Goal: Use online tool/utility: Utilize a website feature to perform a specific function

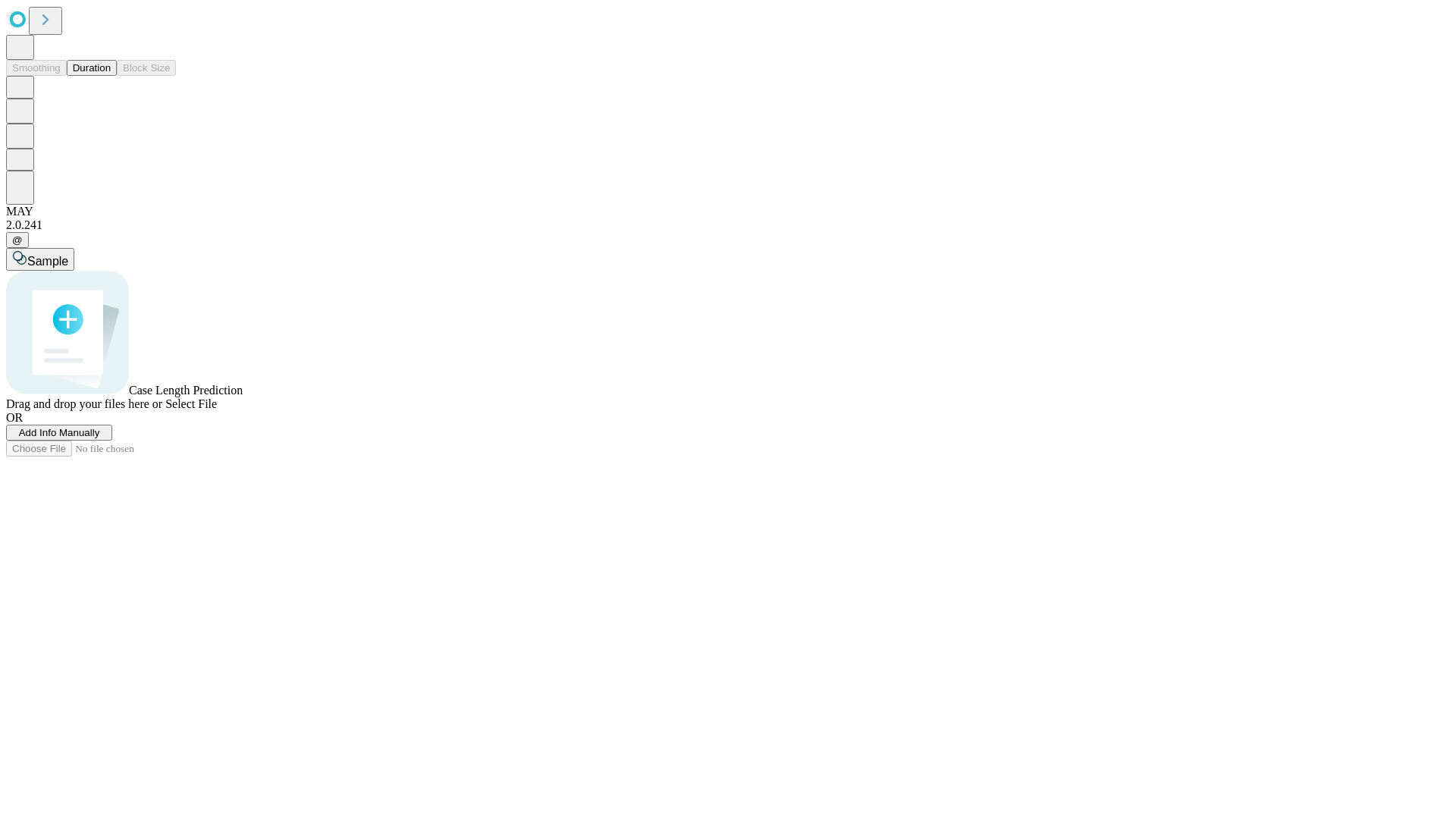
click at [111, 76] on button "Duration" at bounding box center [91, 68] width 50 height 16
click at [100, 439] on span "Add Info Manually" at bounding box center [58, 433] width 81 height 12
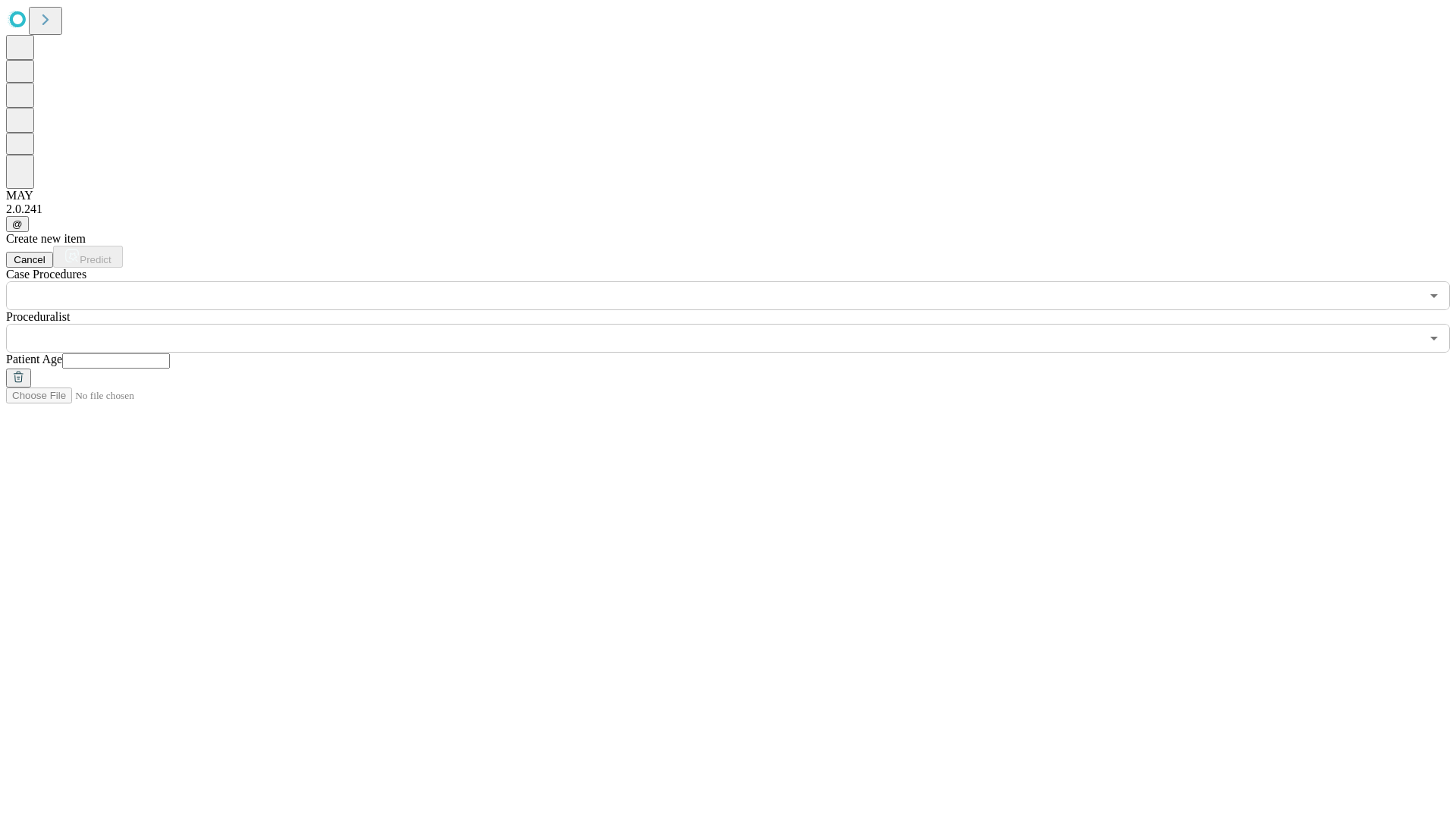
click at [170, 353] on input "text" at bounding box center [116, 361] width 108 height 16
type input "**"
click at [738, 324] on input "text" at bounding box center [713, 338] width 1414 height 29
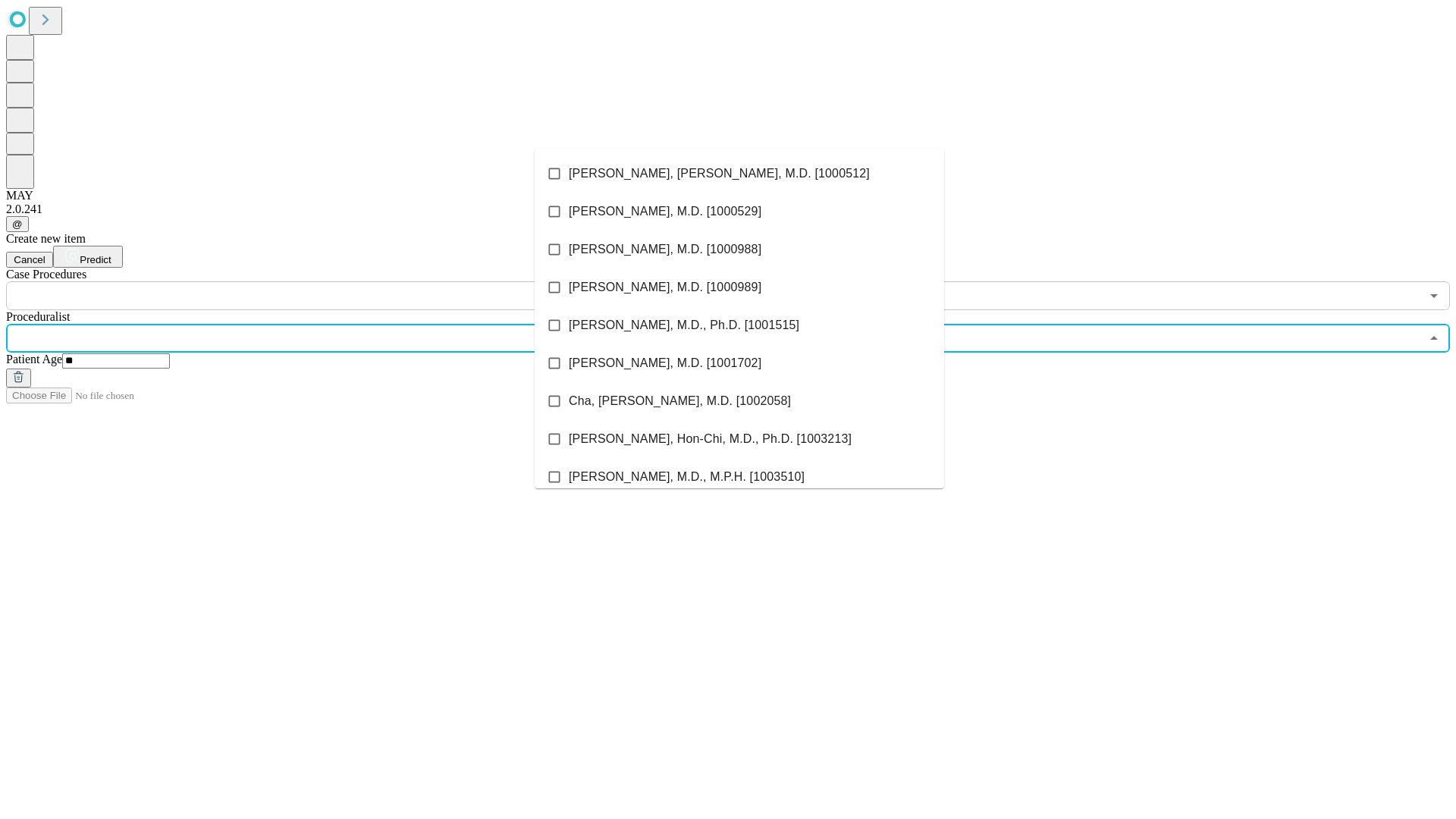
click at [739, 174] on li "[PERSON_NAME], [PERSON_NAME], M.D. [1000512]" at bounding box center [739, 173] width 409 height 38
click at [318, 281] on input "text" at bounding box center [713, 296] width 1414 height 29
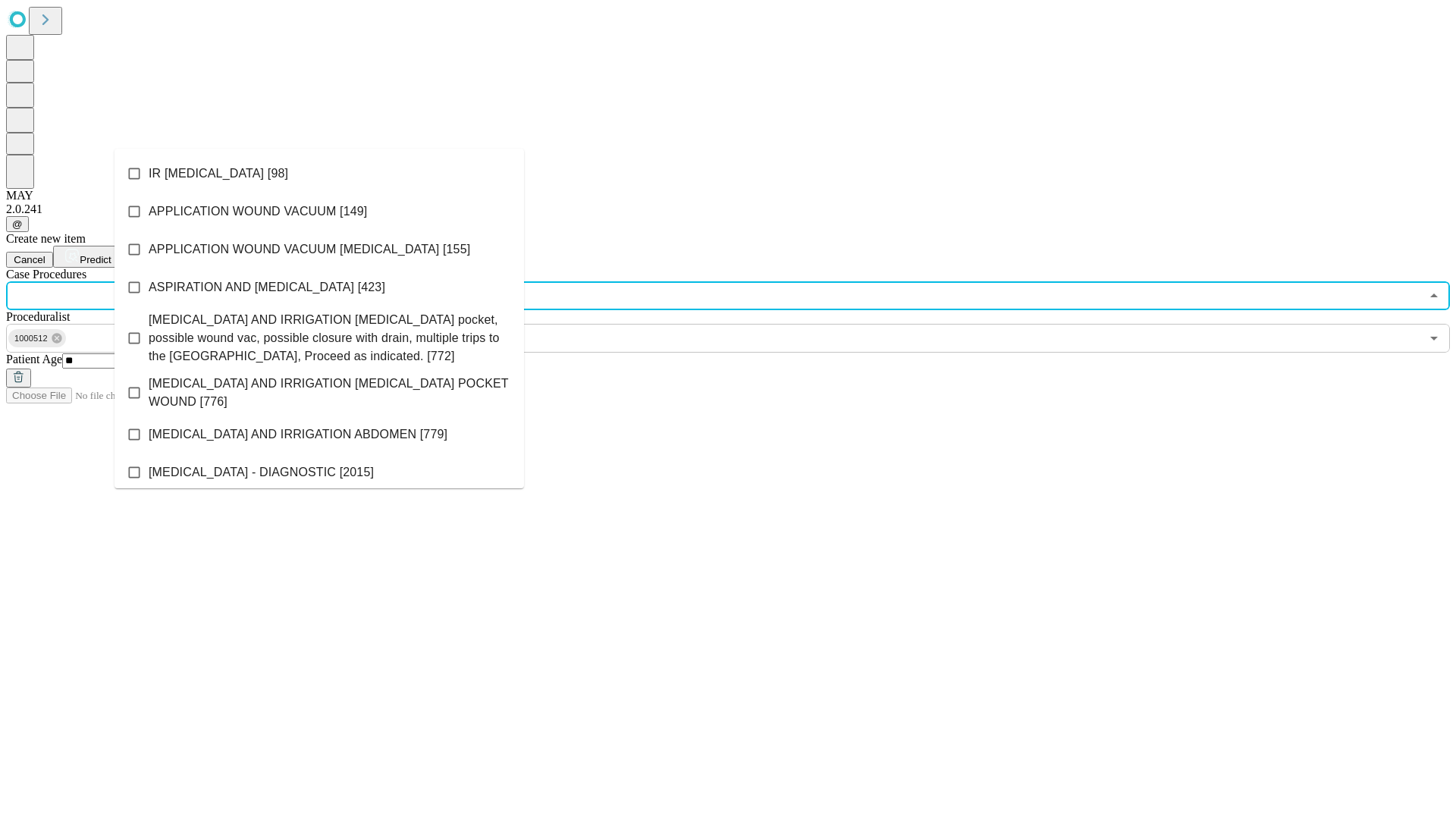
click at [319, 174] on li "IR [MEDICAL_DATA] [98]" at bounding box center [319, 173] width 409 height 38
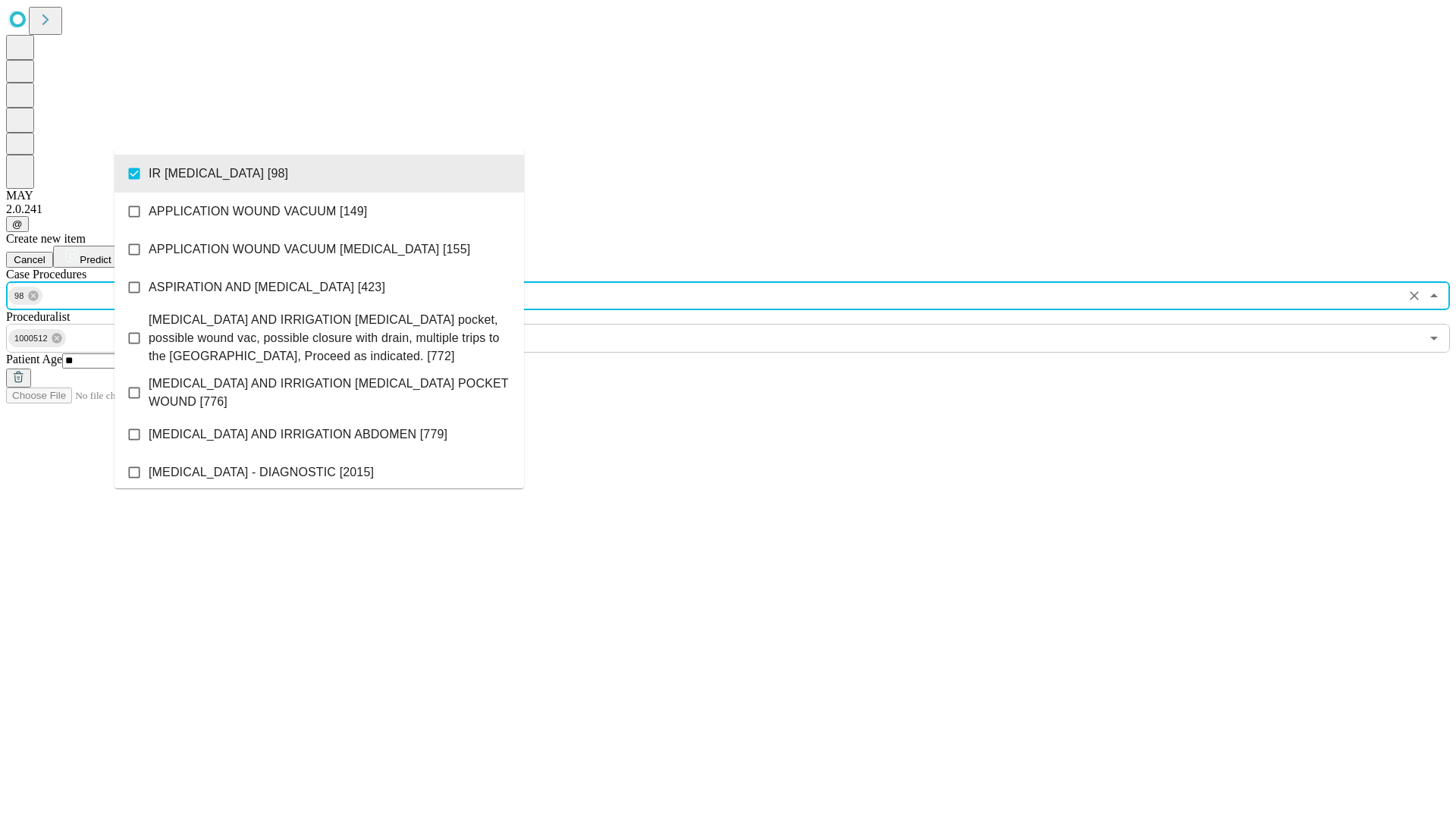
click at [111, 254] on span "Predict" at bounding box center [95, 260] width 31 height 12
